Goal: Task Accomplishment & Management: Manage account settings

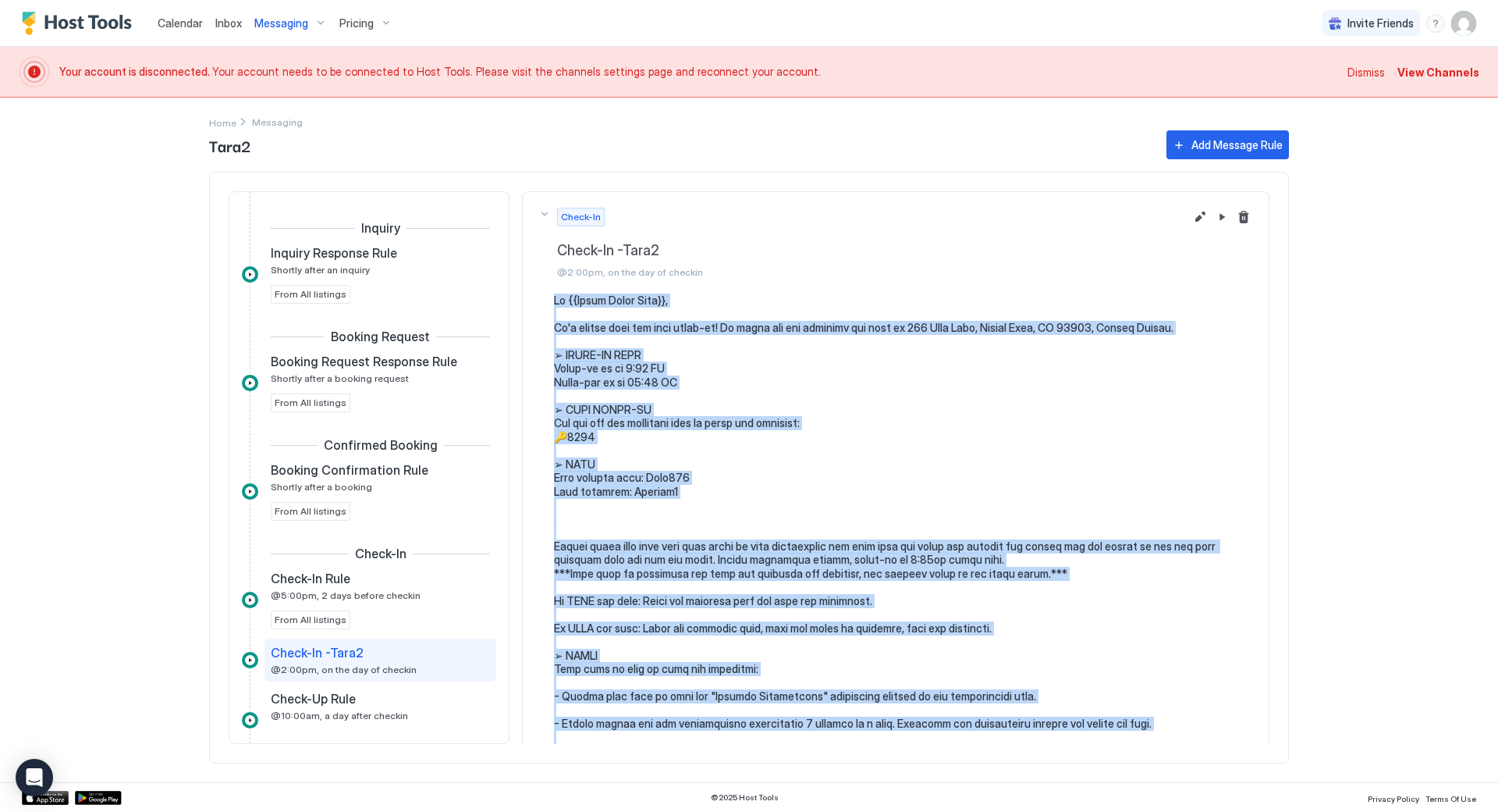
scroll to position [160, 0]
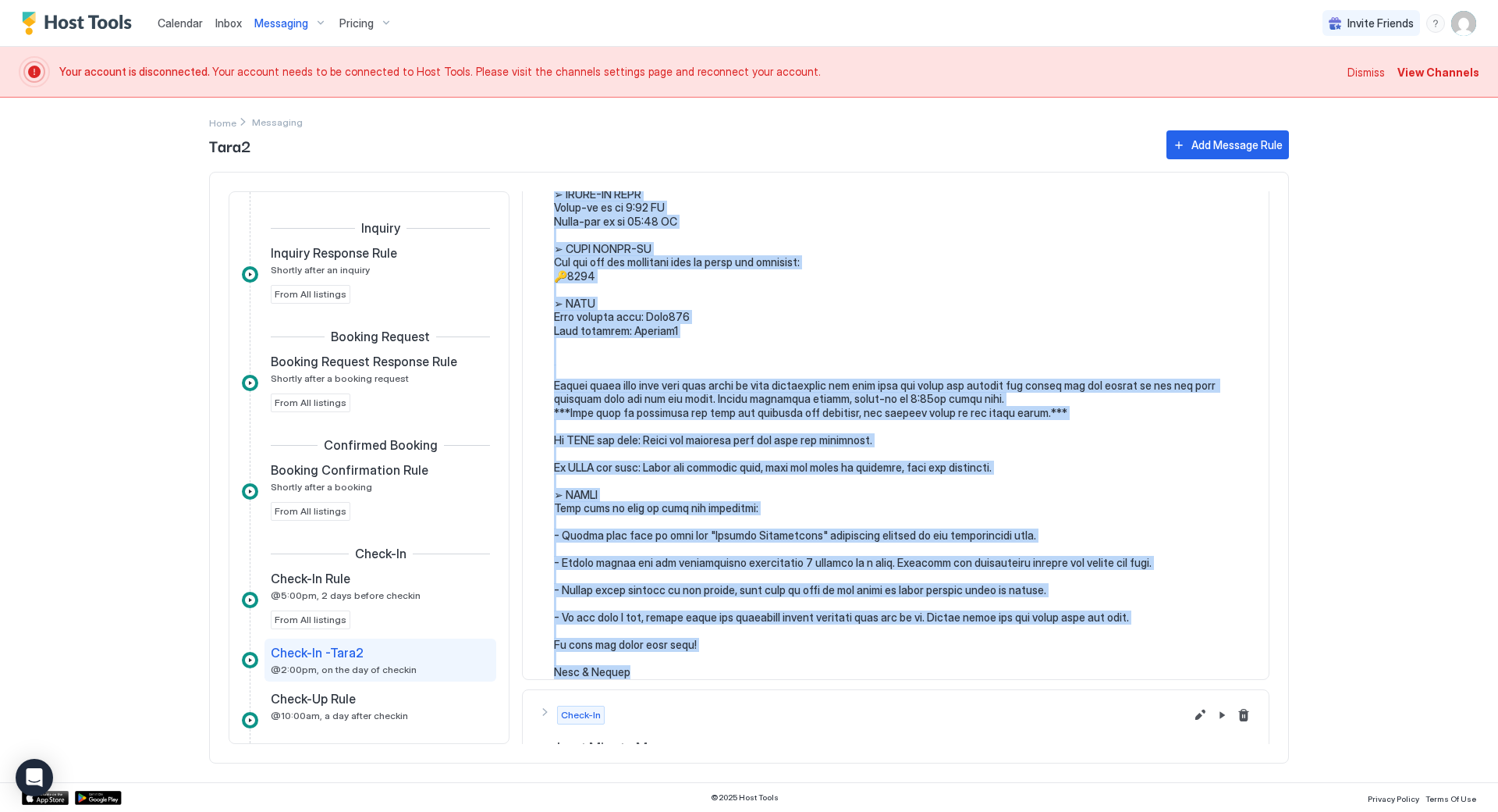
click at [1465, 21] on img "User profile" at bounding box center [1464, 24] width 25 height 25
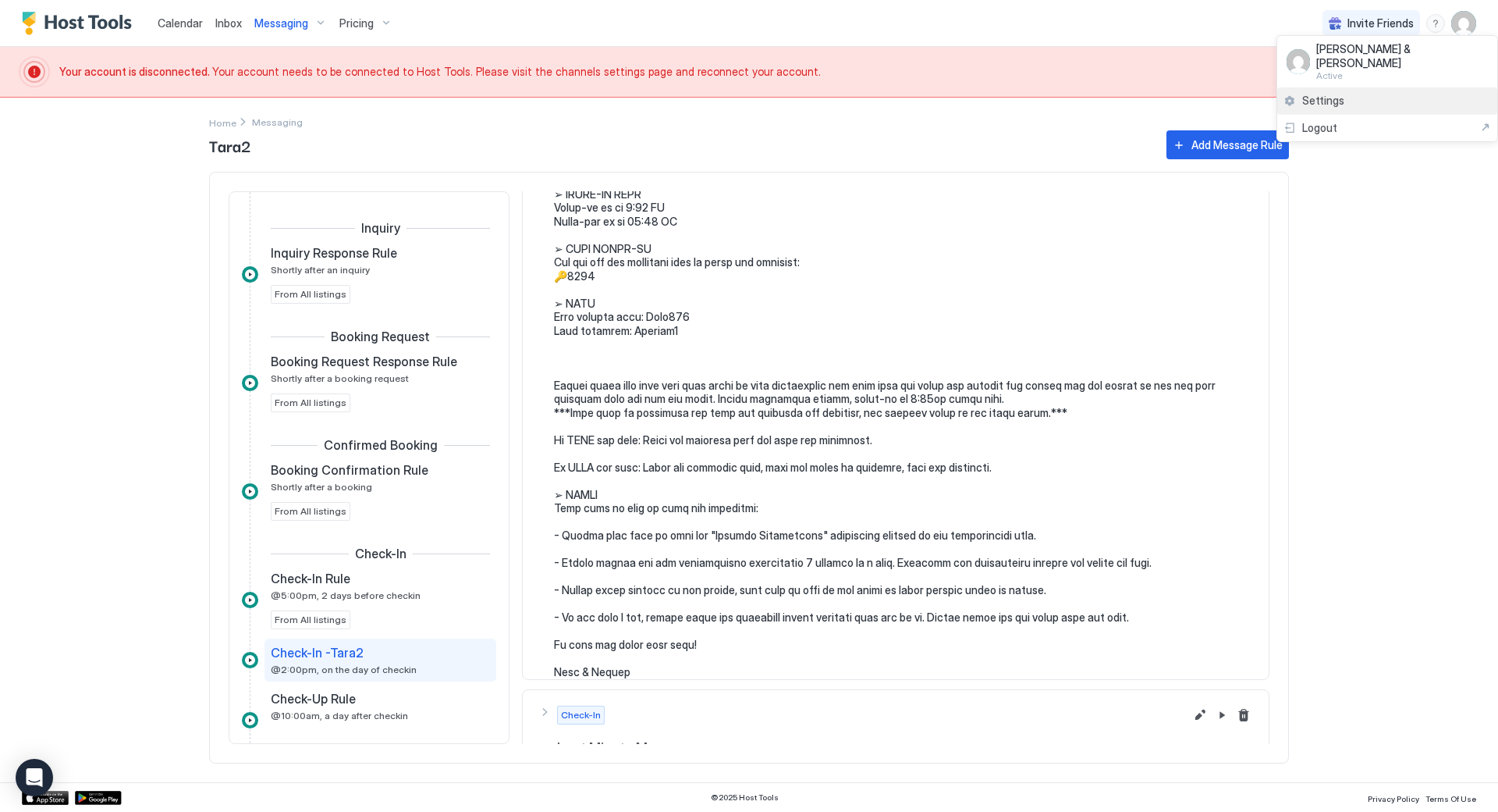
click at [1323, 94] on span "Settings" at bounding box center [1323, 101] width 42 height 14
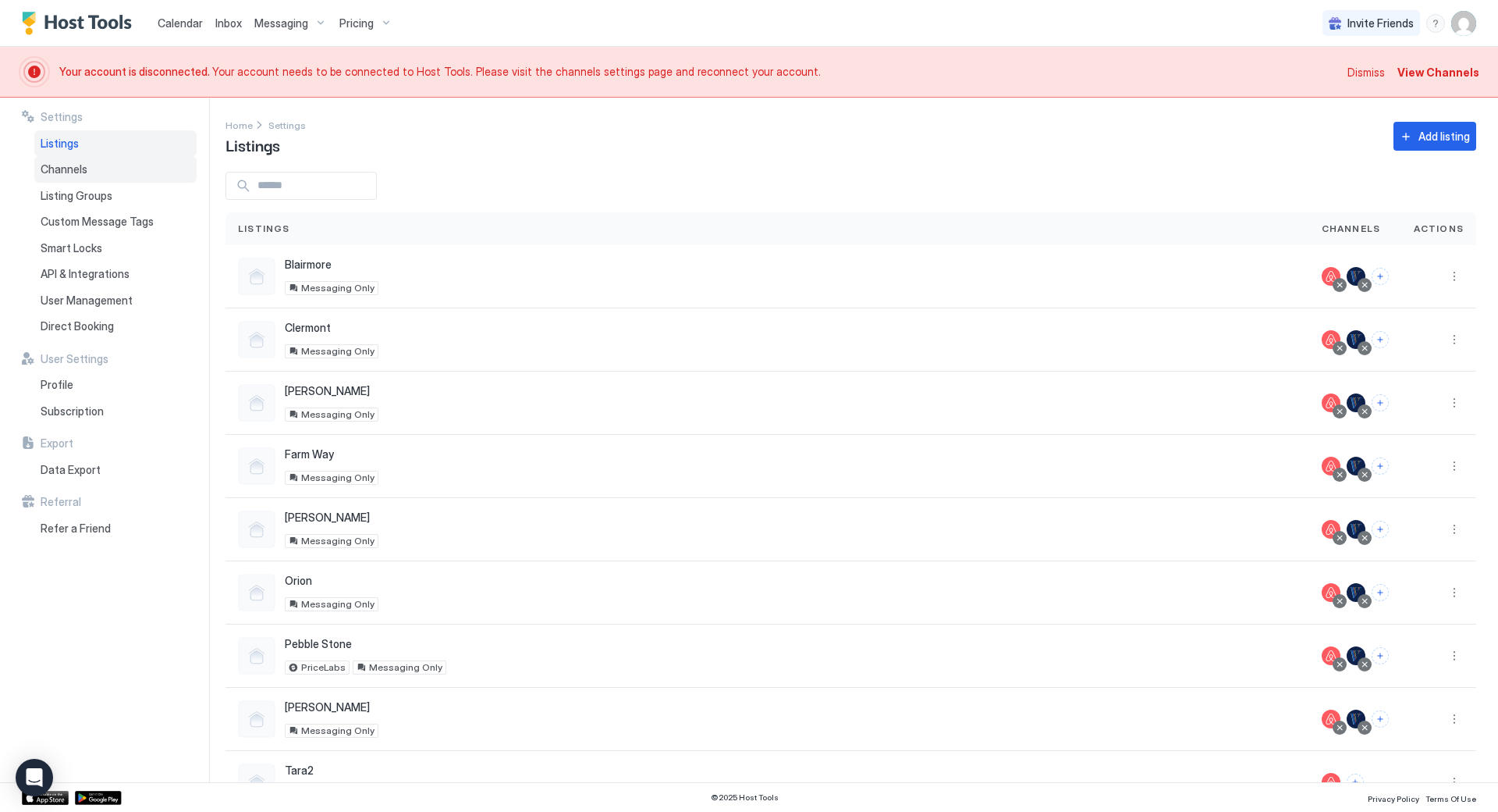
click at [80, 173] on span "Channels" at bounding box center [64, 169] width 47 height 14
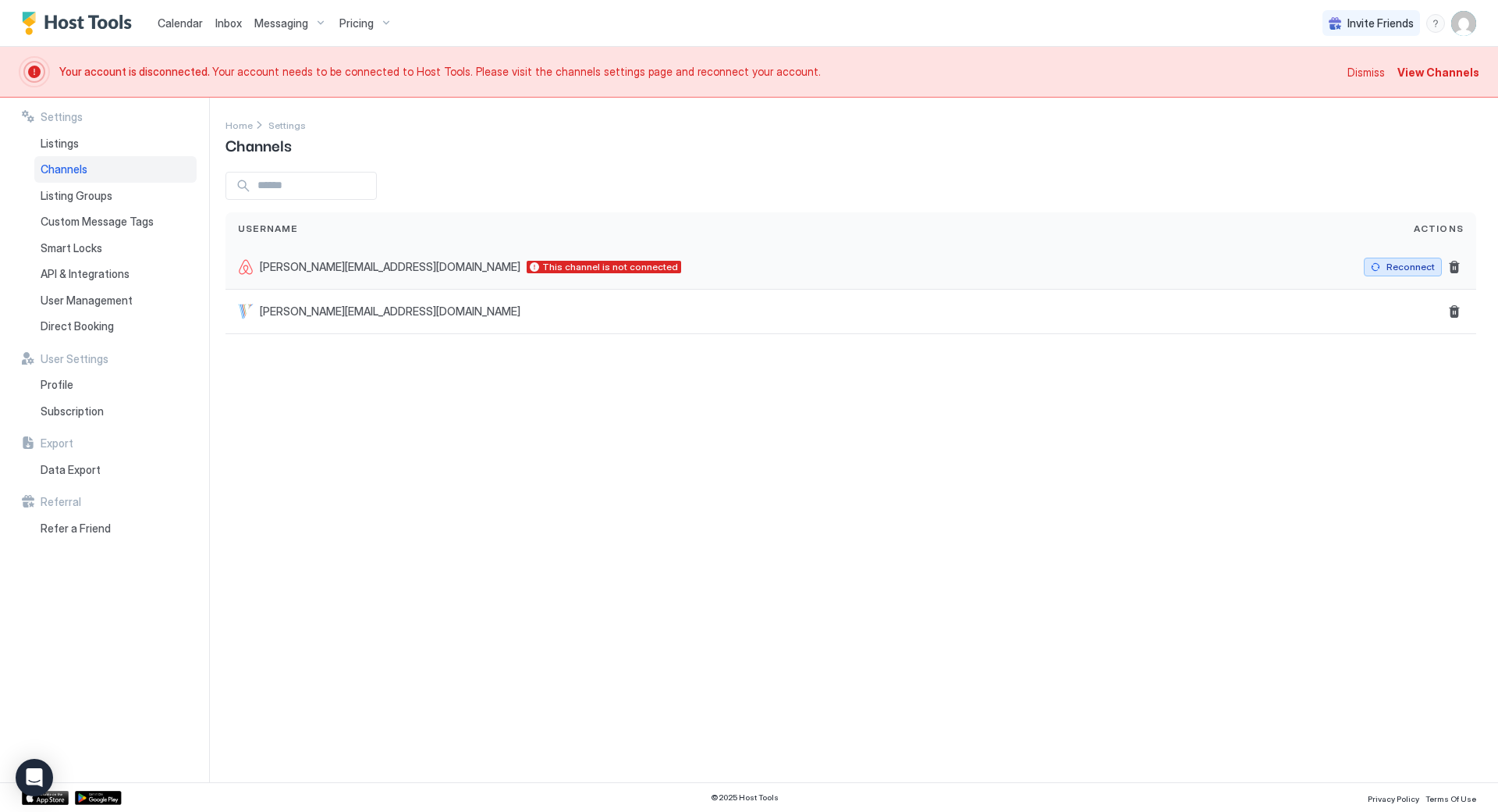
click at [1406, 266] on div "Reconnect" at bounding box center [1412, 266] width 49 height 14
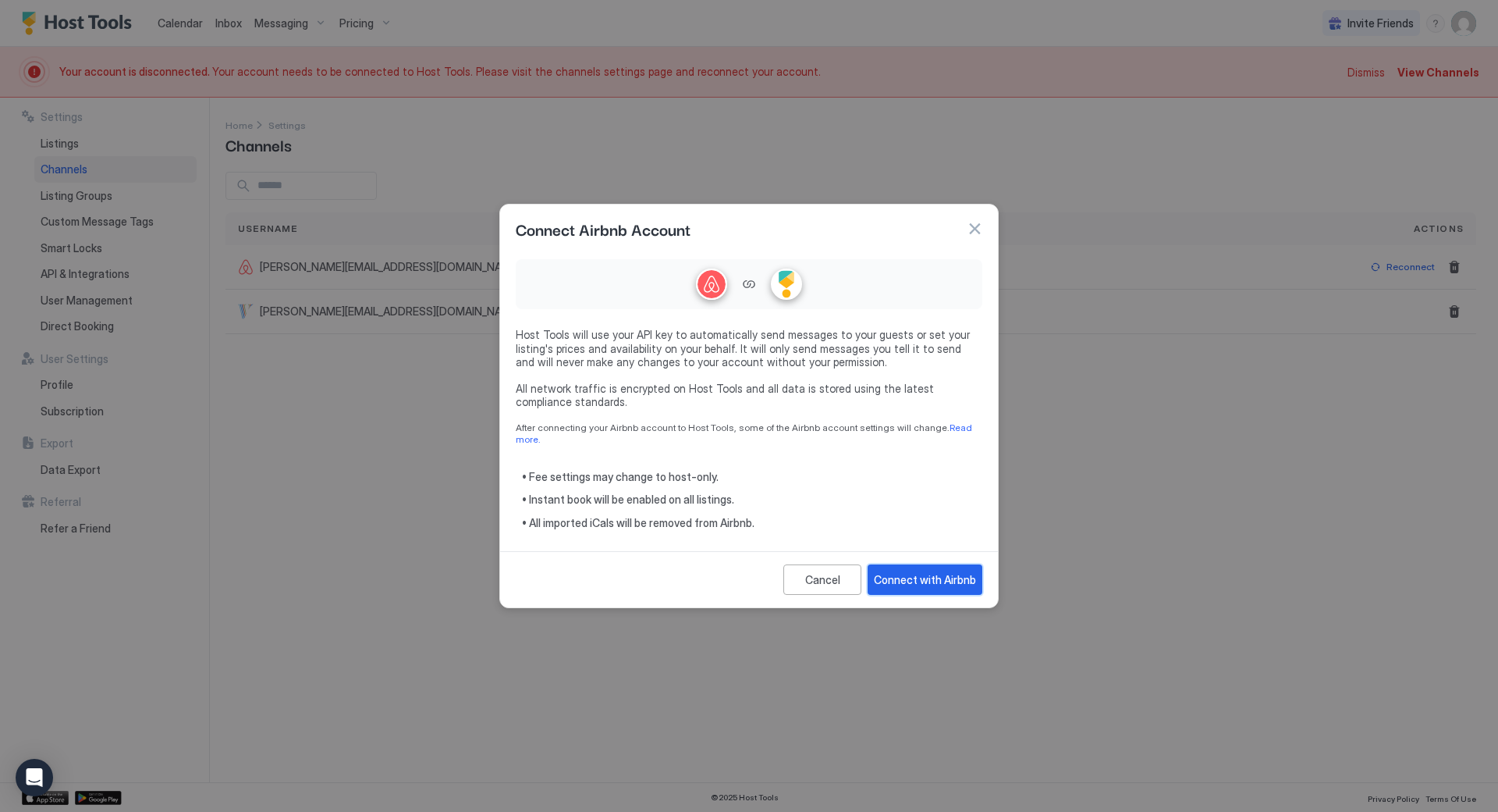
click at [944, 571] on div "Connect with Airbnb" at bounding box center [925, 579] width 102 height 17
